Goal: Information Seeking & Learning: Learn about a topic

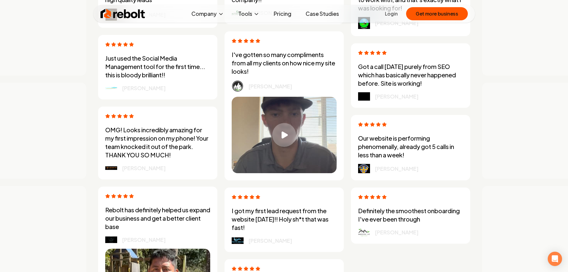
scroll to position [1717, 0]
click at [282, 16] on link "Pricing" at bounding box center [282, 14] width 27 height 12
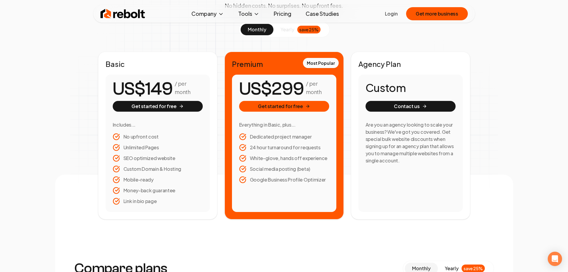
scroll to position [78, 0]
